Goal: Navigation & Orientation: Find specific page/section

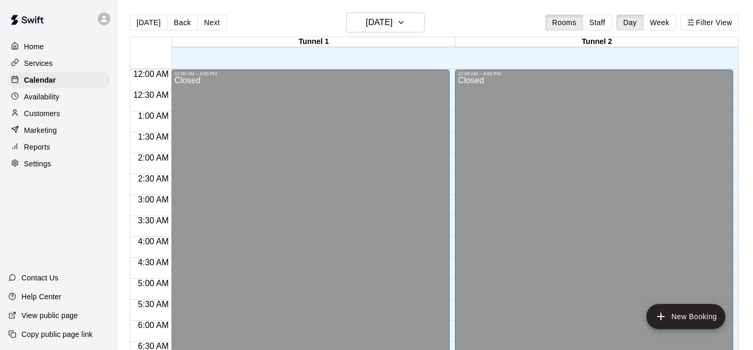
scroll to position [329, 0]
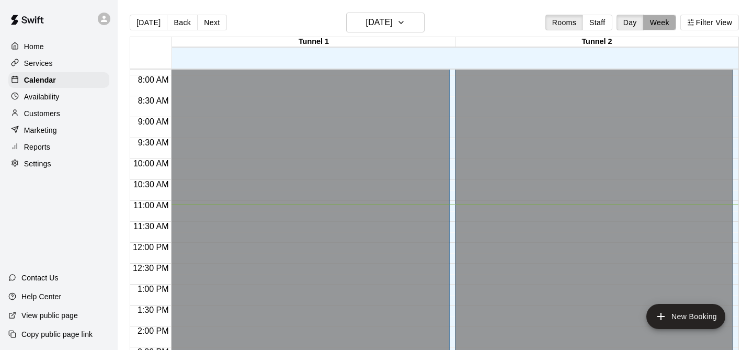
click at [661, 17] on button "Week" at bounding box center [659, 23] width 33 height 16
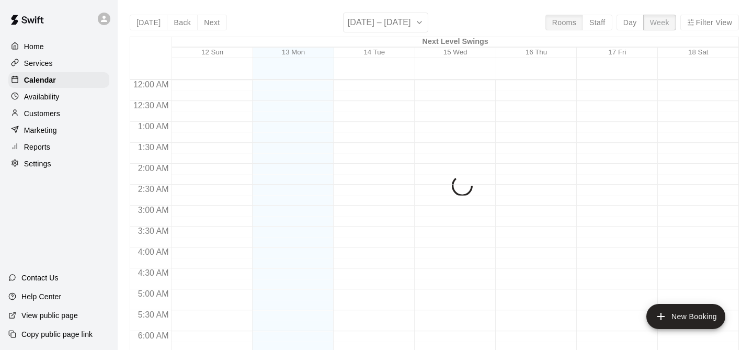
scroll to position [530, 0]
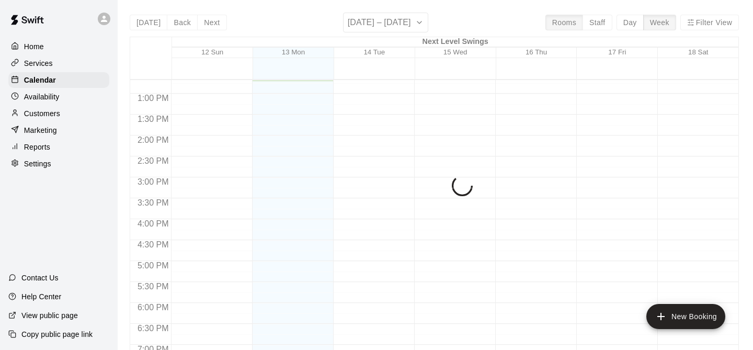
click at [85, 99] on div "Availability" at bounding box center [58, 97] width 101 height 16
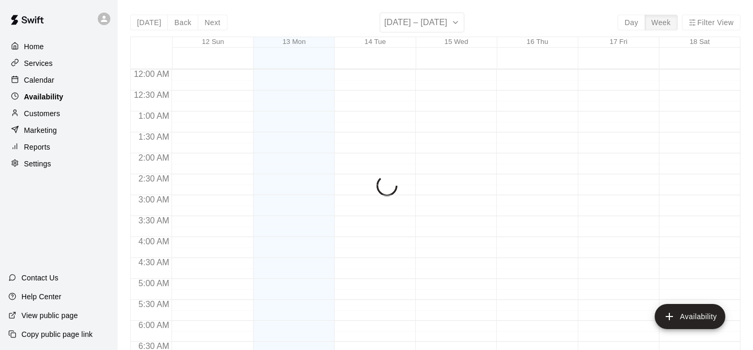
scroll to position [531, 0]
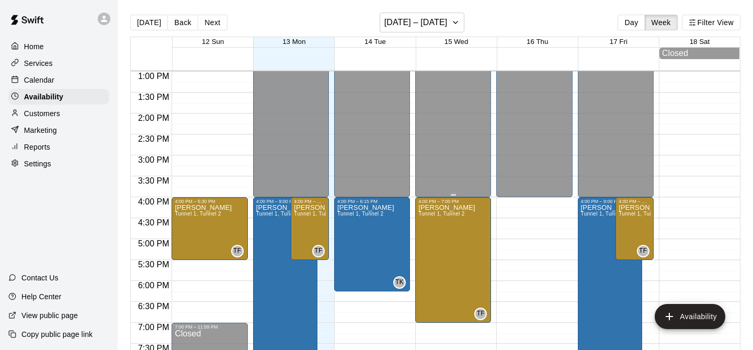
scroll to position [547, 0]
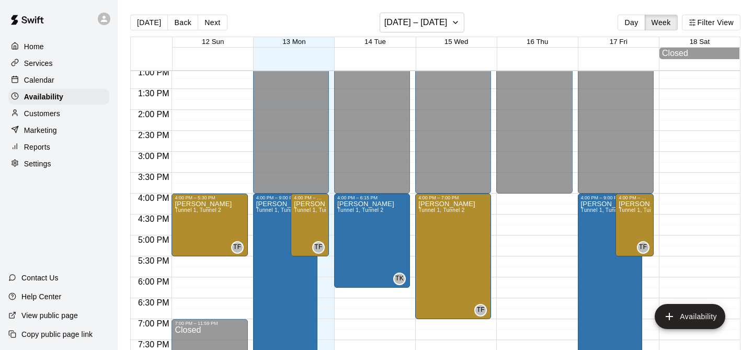
click at [62, 82] on div "Calendar" at bounding box center [58, 80] width 101 height 16
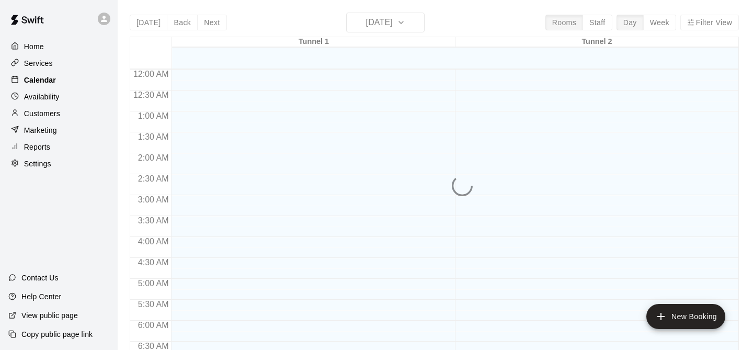
scroll to position [531, 0]
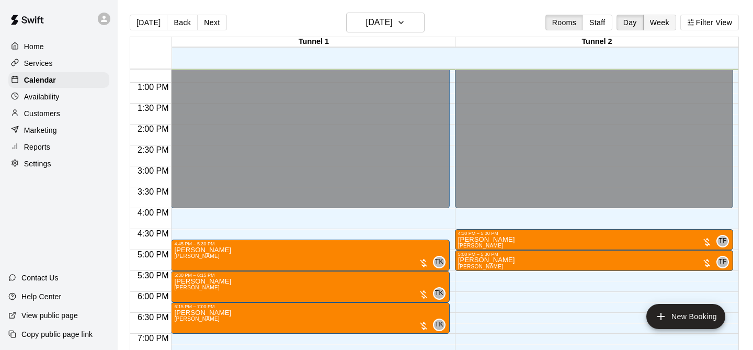
click at [668, 26] on button "Week" at bounding box center [659, 23] width 33 height 16
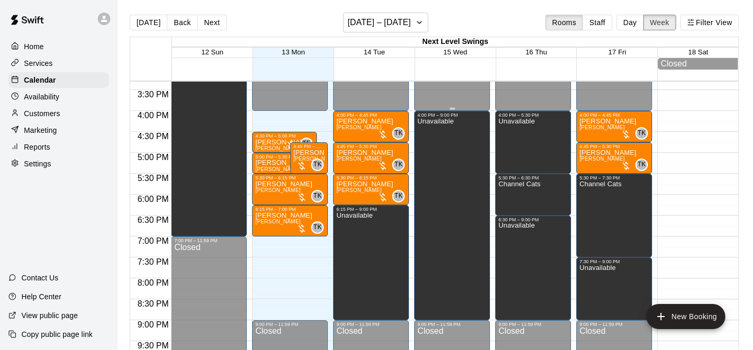
scroll to position [641, 0]
click at [453, 183] on div "Unavailable" at bounding box center [435, 292] width 36 height 350
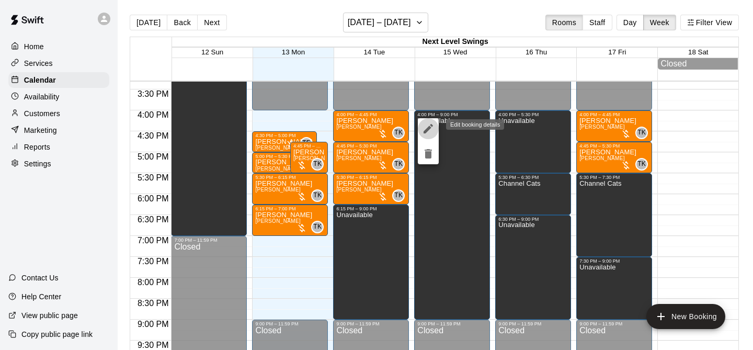
click at [430, 125] on icon "edit" at bounding box center [428, 128] width 13 height 13
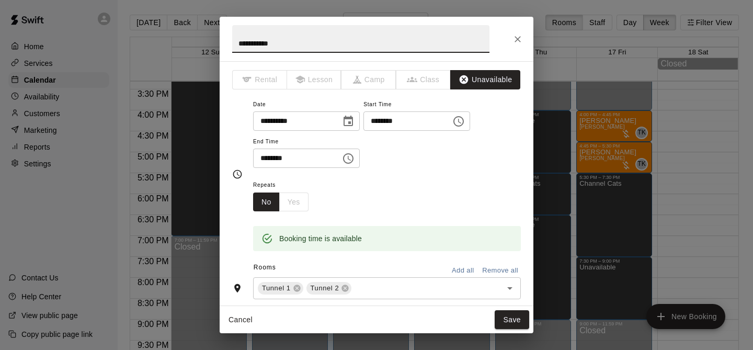
click at [264, 81] on span "Rental" at bounding box center [259, 79] width 55 height 19
click at [431, 169] on div "**********" at bounding box center [387, 138] width 268 height 81
click at [492, 270] on button "Remove all" at bounding box center [500, 271] width 41 height 16
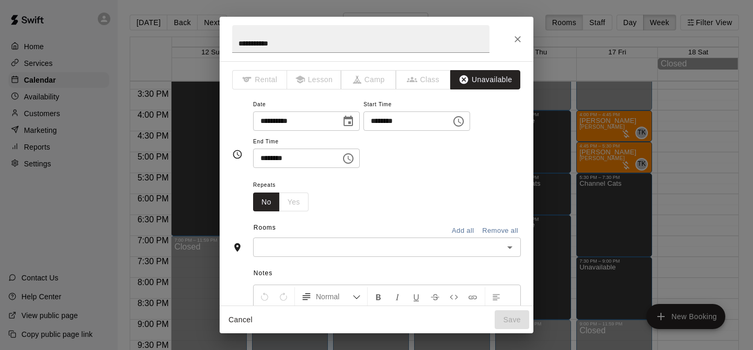
click at [471, 81] on button "Unavailable" at bounding box center [485, 79] width 70 height 19
click at [273, 78] on span "Rental" at bounding box center [259, 79] width 55 height 19
click at [519, 35] on icon "Close" at bounding box center [518, 39] width 10 height 10
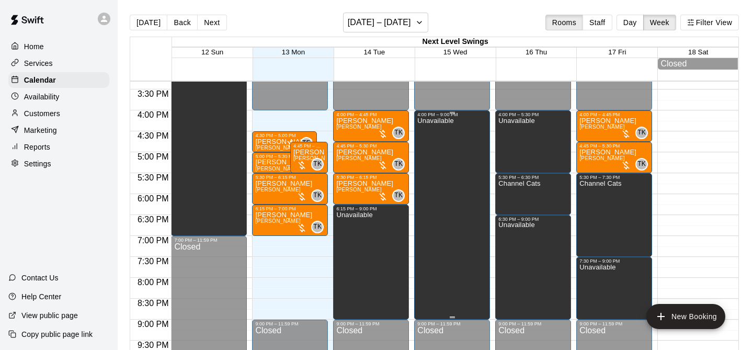
click at [451, 143] on div "Unavailable" at bounding box center [435, 292] width 36 height 350
click at [432, 152] on icon "delete" at bounding box center [428, 154] width 13 height 13
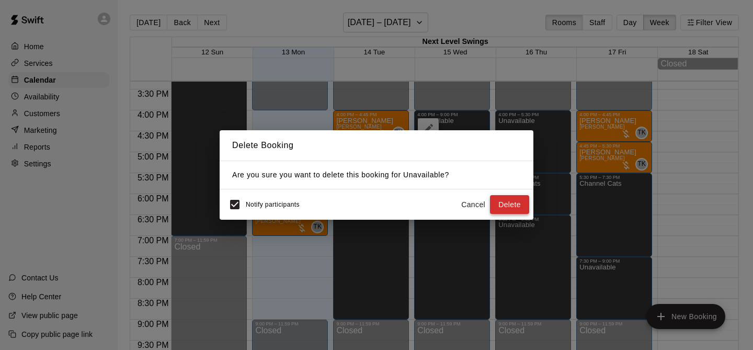
click at [515, 202] on button "Delete" at bounding box center [509, 204] width 39 height 19
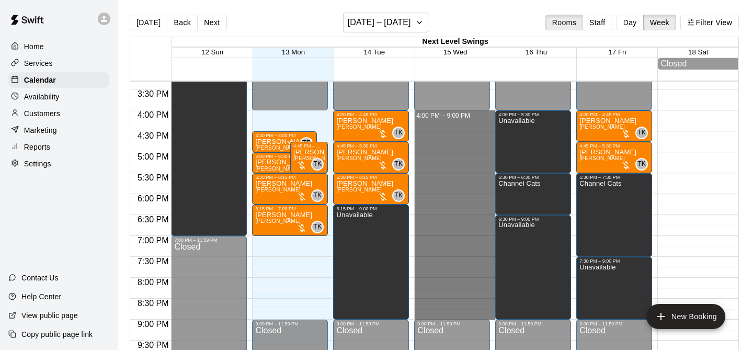
drag, startPoint x: 458, startPoint y: 114, endPoint x: 447, endPoint y: 312, distance: 198.1
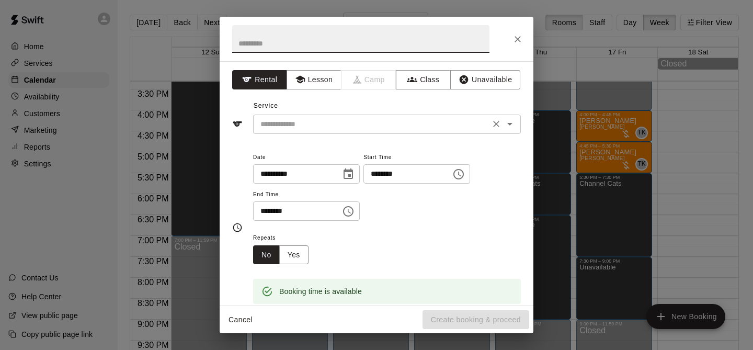
click at [323, 120] on input "text" at bounding box center [371, 124] width 231 height 13
click at [326, 108] on div "Service ​" at bounding box center [376, 116] width 289 height 36
click at [516, 40] on icon "Close" at bounding box center [518, 39] width 6 height 6
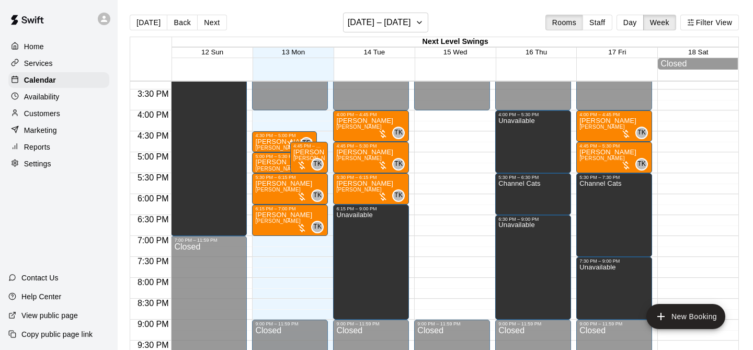
click at [86, 64] on div "Services" at bounding box center [58, 63] width 101 height 16
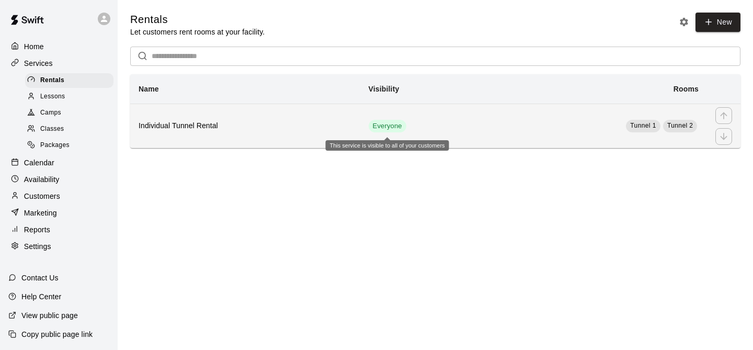
click at [385, 128] on span "Everyone" at bounding box center [388, 126] width 38 height 10
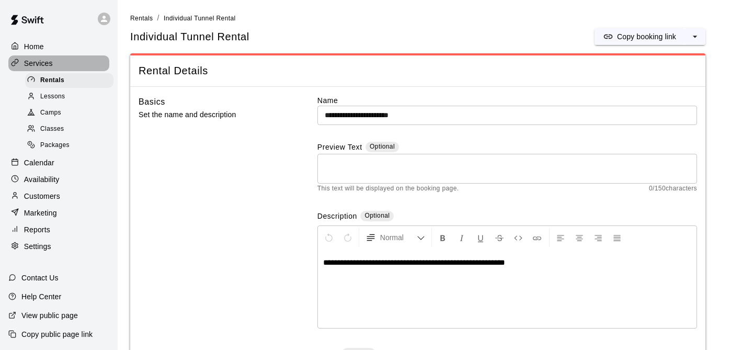
click at [51, 67] on p "Services" at bounding box center [38, 63] width 29 height 10
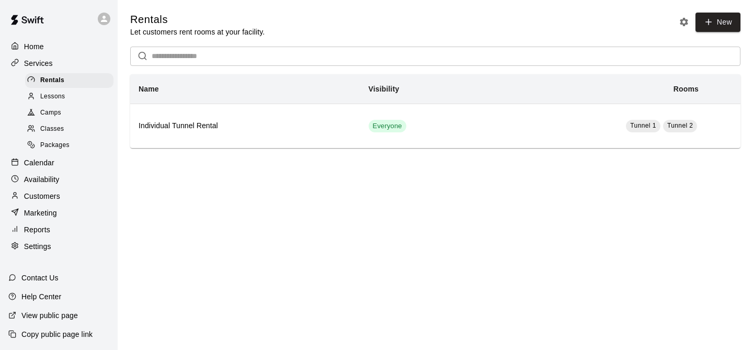
click at [41, 167] on div "Calendar" at bounding box center [58, 163] width 101 height 16
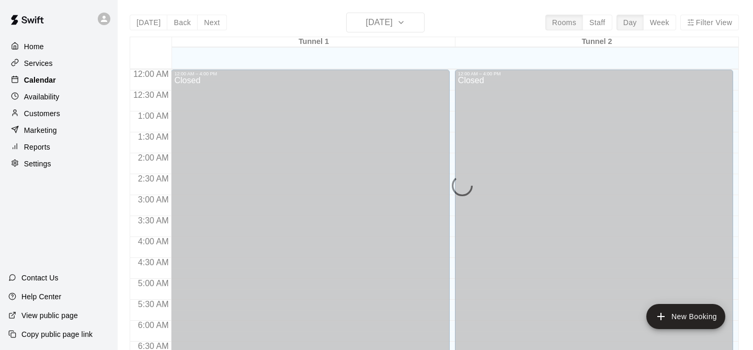
scroll to position [532, 0]
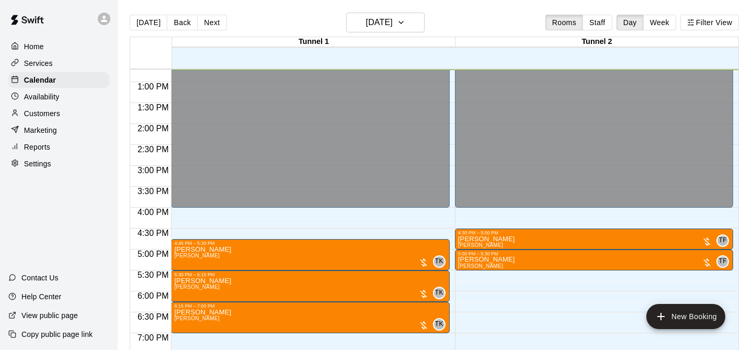
click at [50, 65] on p "Services" at bounding box center [38, 63] width 29 height 10
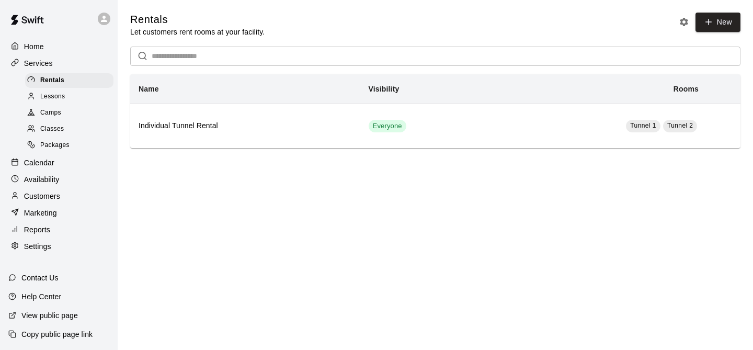
click at [54, 158] on div "Calendar" at bounding box center [58, 163] width 101 height 16
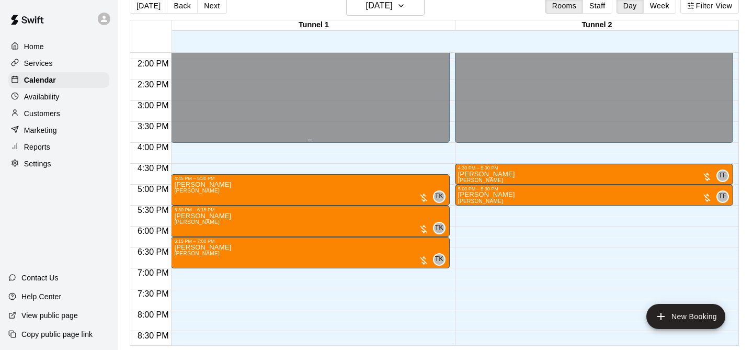
scroll to position [579, 0]
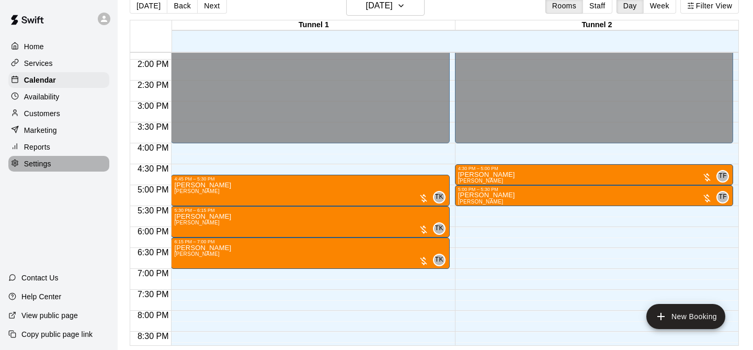
click at [49, 159] on p "Settings" at bounding box center [37, 164] width 27 height 10
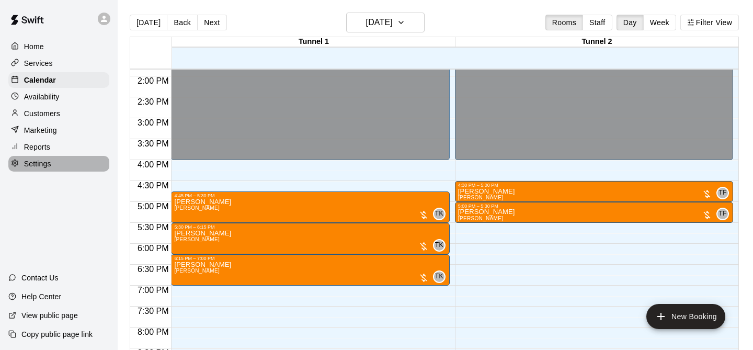
select select "**"
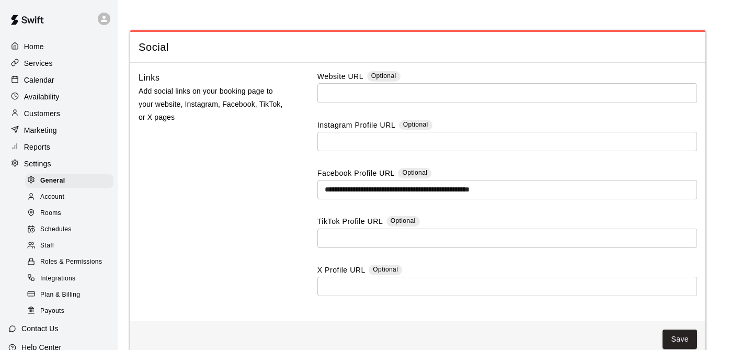
scroll to position [2581, 0]
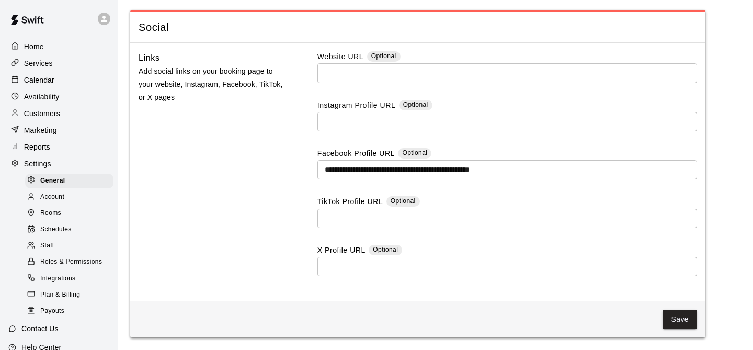
click at [49, 43] on div "Home" at bounding box center [58, 47] width 101 height 16
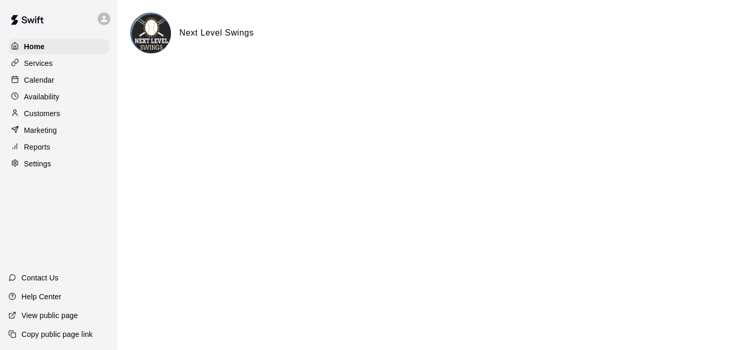
click at [47, 61] on p "Services" at bounding box center [38, 63] width 29 height 10
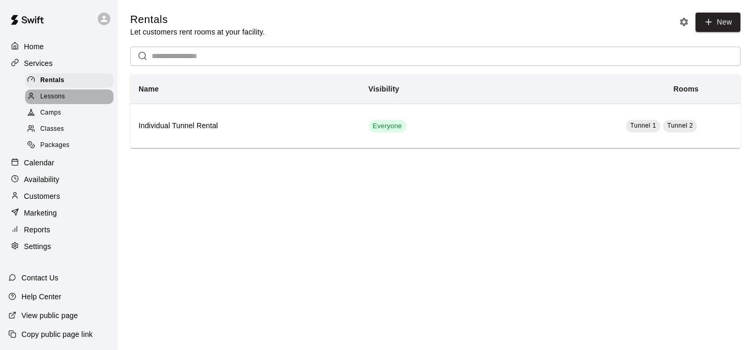
click at [70, 94] on div "Lessons" at bounding box center [69, 96] width 88 height 15
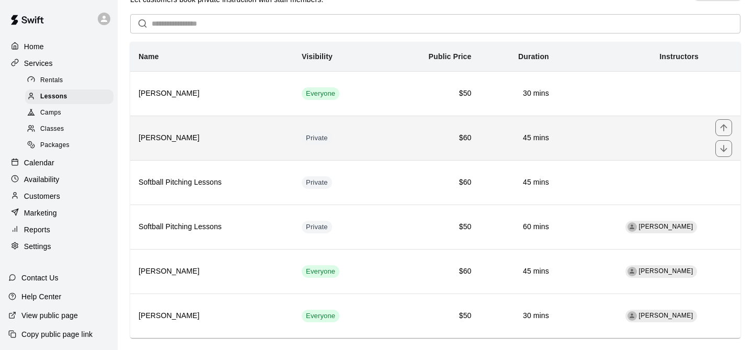
scroll to position [50, 0]
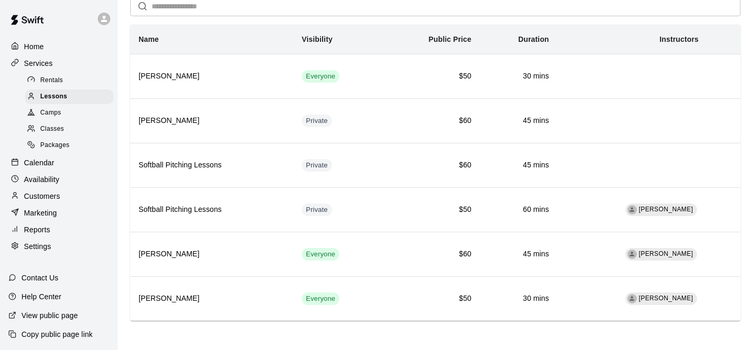
click at [80, 111] on div "Camps" at bounding box center [69, 113] width 88 height 15
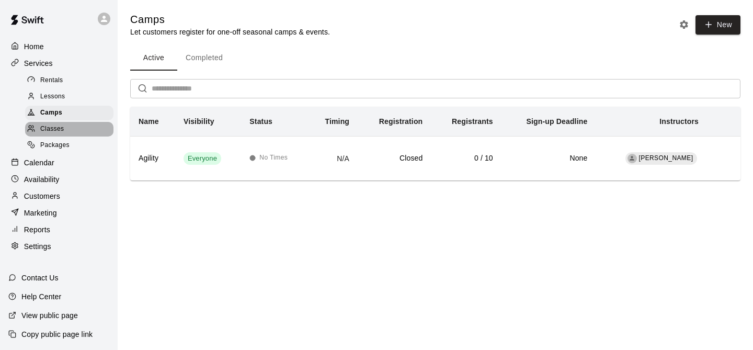
click at [77, 124] on div "Classes" at bounding box center [69, 129] width 88 height 15
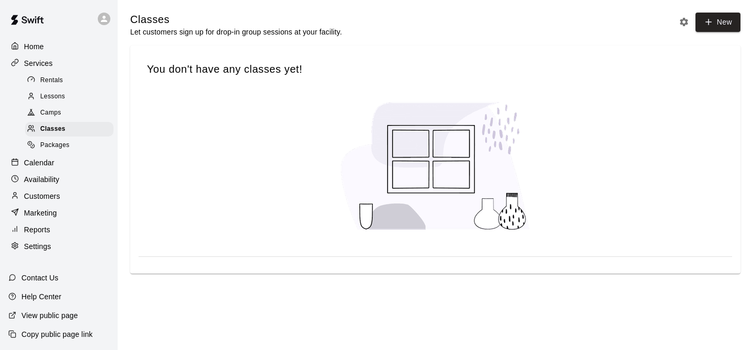
click at [76, 142] on div "Packages" at bounding box center [69, 145] width 88 height 15
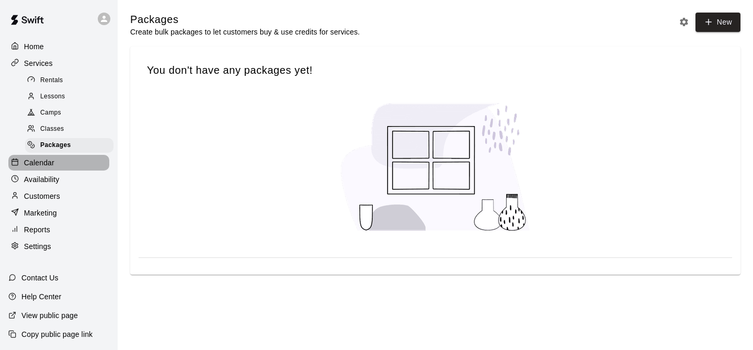
click at [68, 168] on div "Calendar" at bounding box center [58, 163] width 101 height 16
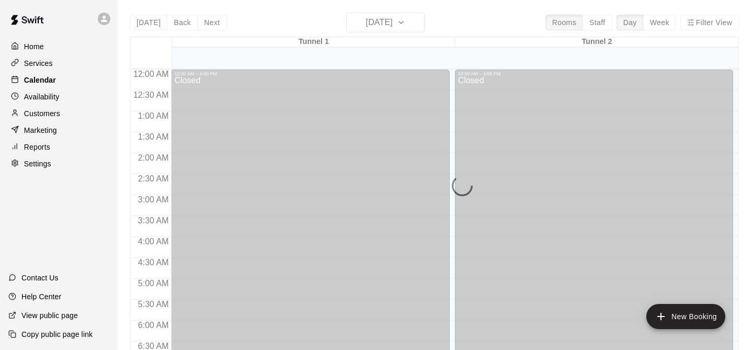
scroll to position [533, 0]
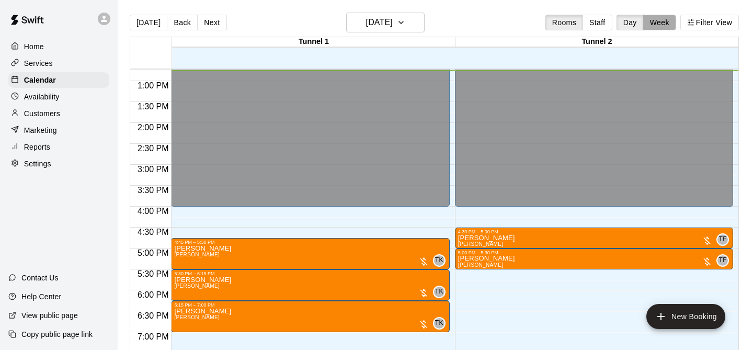
click at [670, 17] on button "Week" at bounding box center [659, 23] width 33 height 16
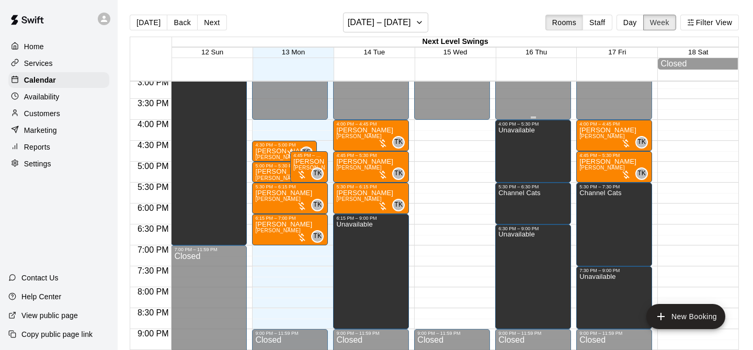
scroll to position [632, 0]
